Goal: Navigation & Orientation: Find specific page/section

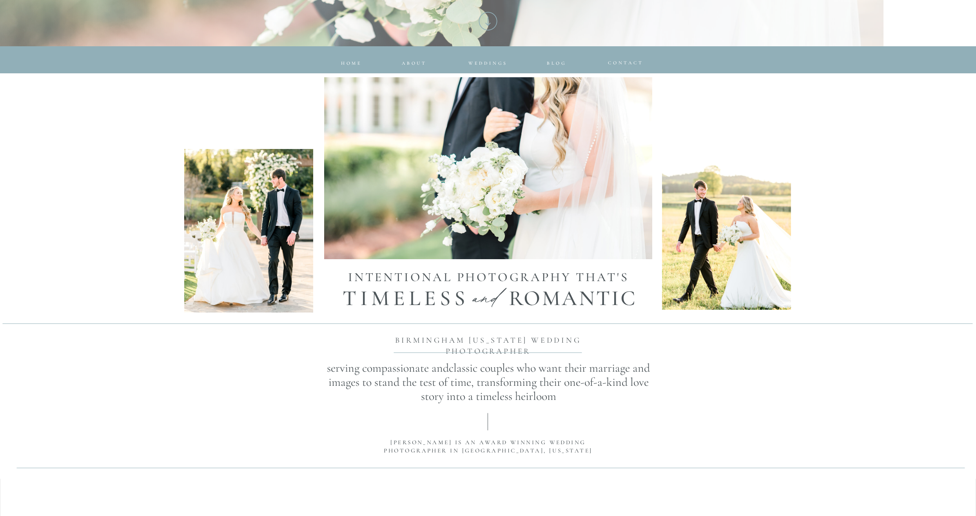
scroll to position [78, 0]
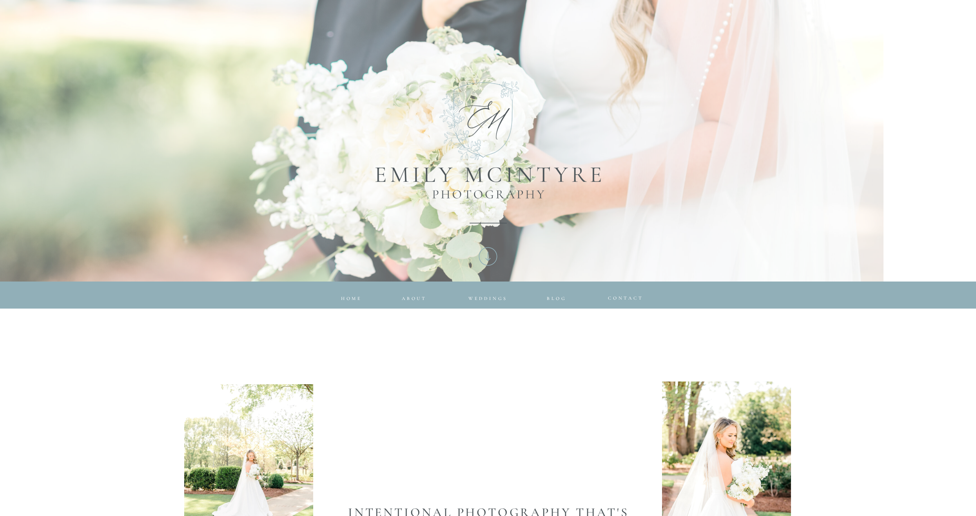
click at [485, 293] on div at bounding box center [435, 108] width 896 height 514
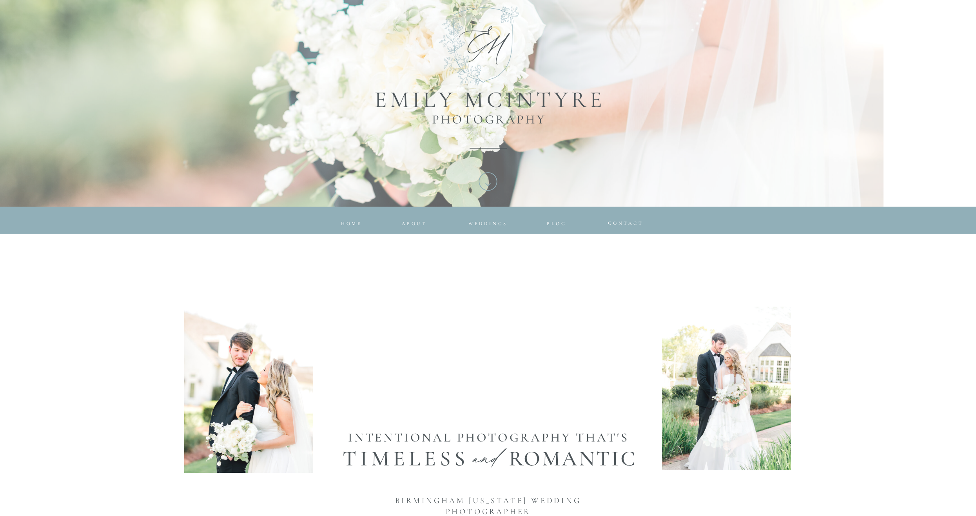
scroll to position [152, 0]
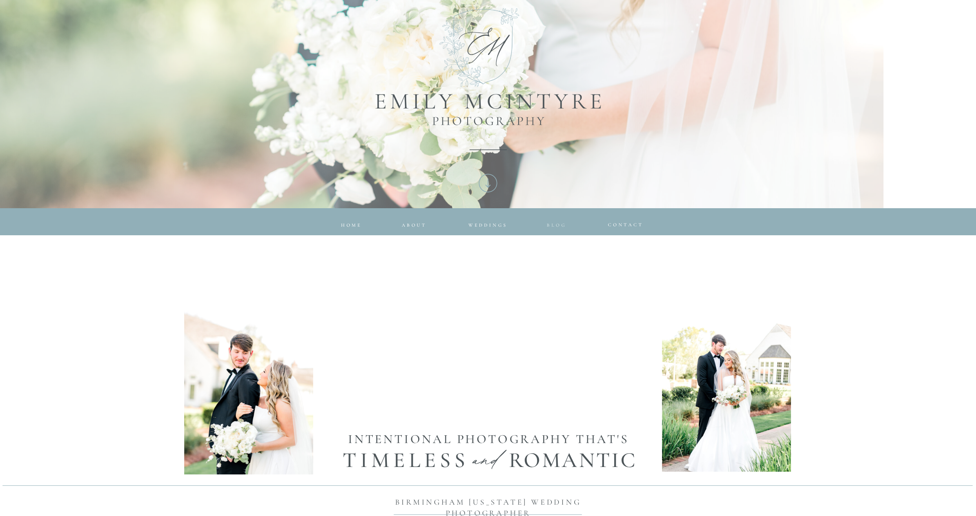
click at [548, 224] on span "Blog" at bounding box center [557, 224] width 20 height 5
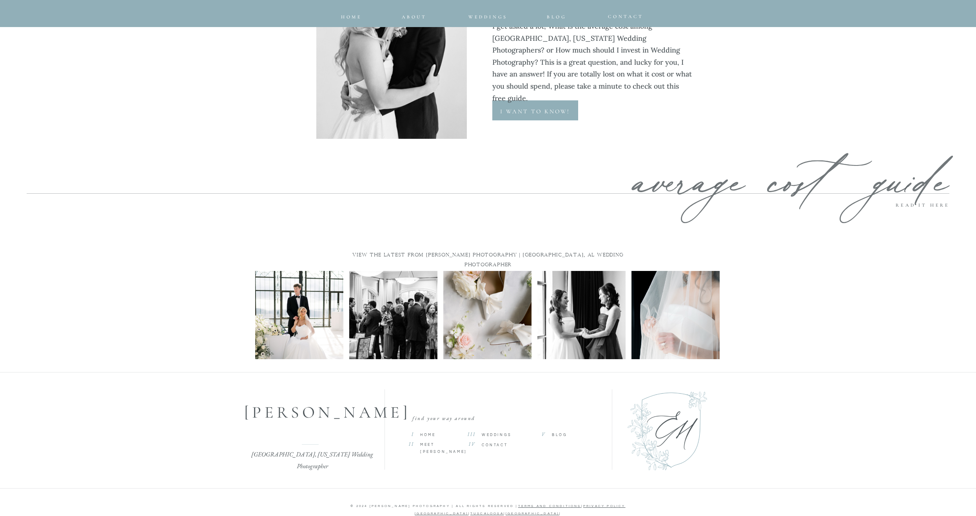
scroll to position [3901, 0]
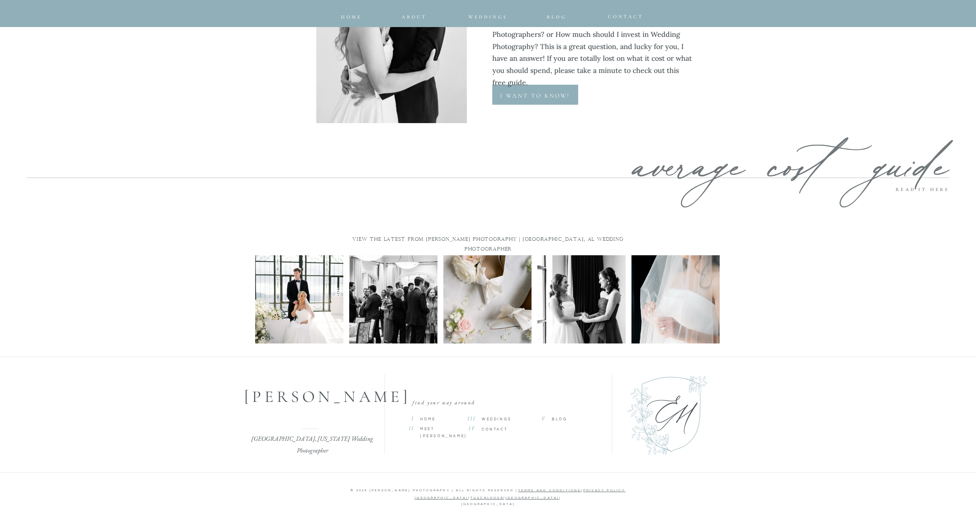
click at [495, 418] on span "Weddings" at bounding box center [497, 419] width 30 height 4
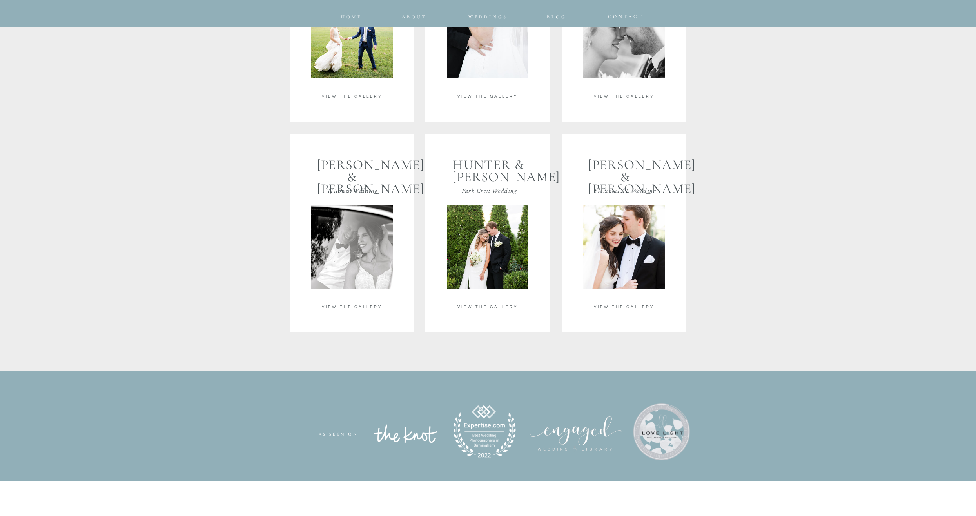
scroll to position [1528, 0]
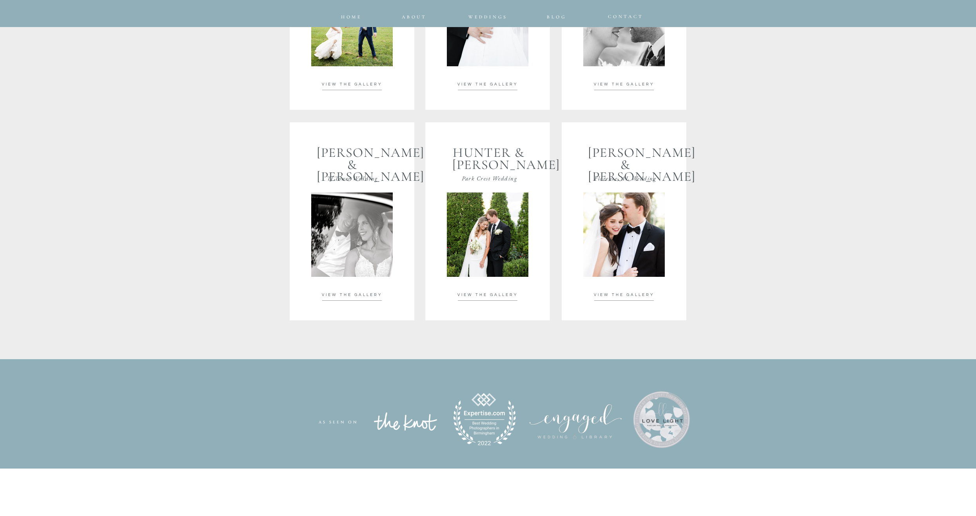
click at [482, 293] on span "VIEW THE GALLERY" at bounding box center [487, 295] width 60 height 4
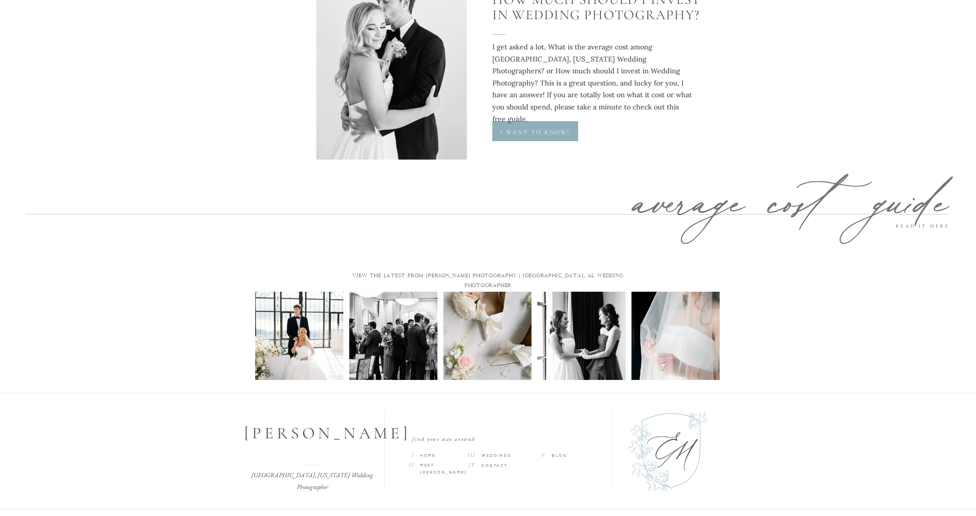
scroll to position [2623, 0]
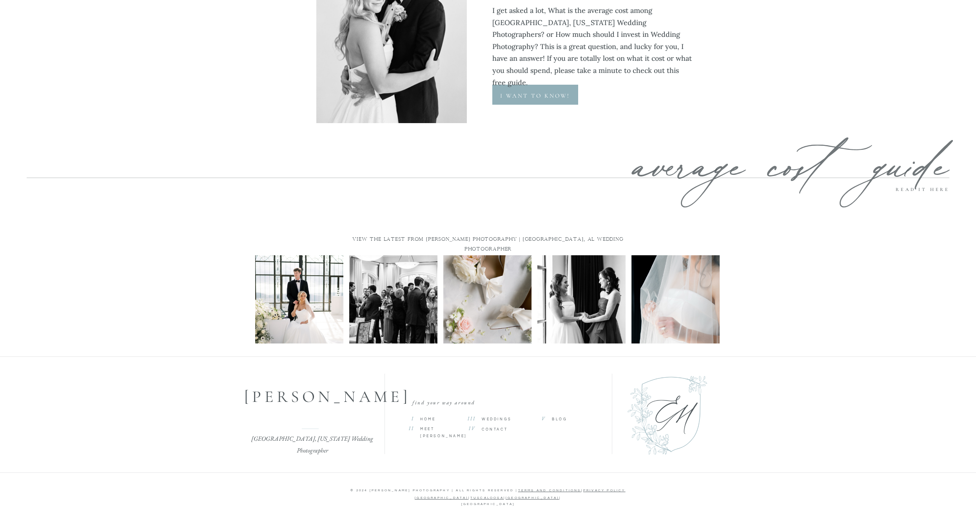
click at [444, 426] on p "MEET [PERSON_NAME]" at bounding box center [442, 429] width 45 height 7
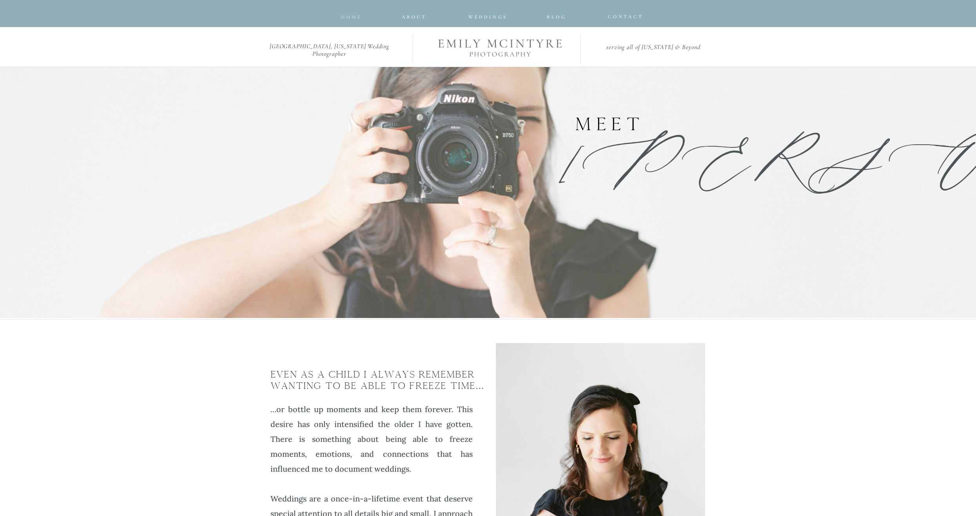
click at [346, 13] on nav "home" at bounding box center [351, 15] width 23 height 5
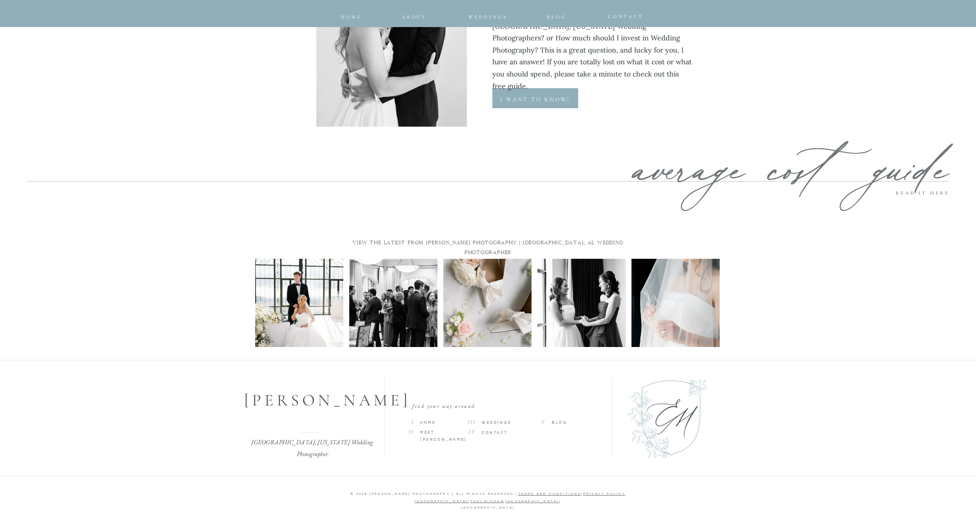
scroll to position [3828, 0]
